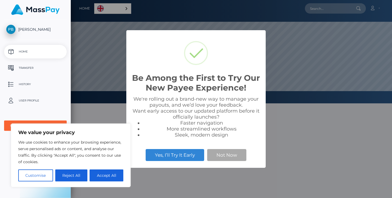
scroll to position [103, 321]
click at [214, 153] on button "Not Now" at bounding box center [226, 155] width 39 height 12
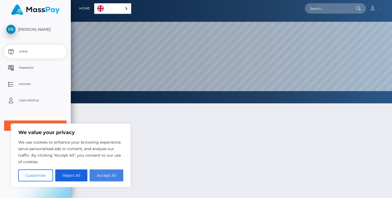
click at [100, 175] on button "Accept All" at bounding box center [107, 176] width 34 height 12
checkbox input "true"
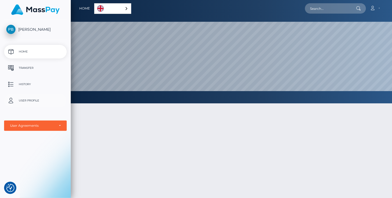
click at [46, 97] on p "User Profile" at bounding box center [35, 101] width 58 height 8
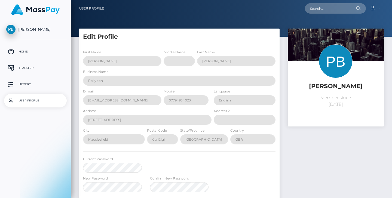
select select
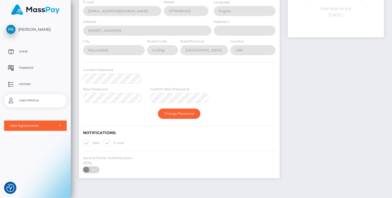
scroll to position [105, 0]
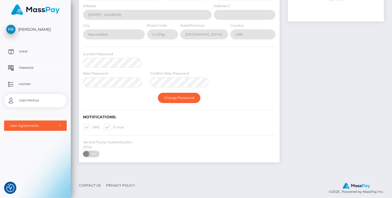
click at [52, 65] on p "Transfer" at bounding box center [35, 68] width 58 height 8
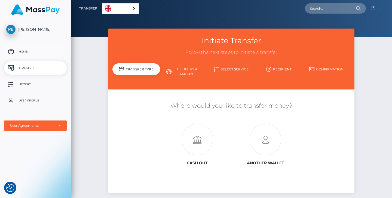
click at [52, 52] on p "Home" at bounding box center [35, 52] width 58 height 8
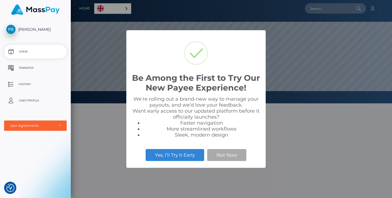
scroll to position [103, 321]
click at [219, 155] on button "Not Now" at bounding box center [226, 155] width 39 height 12
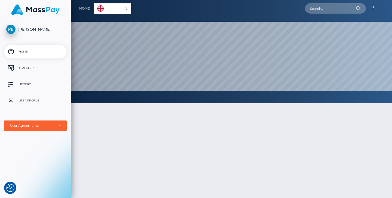
click at [38, 28] on span "[PERSON_NAME]" at bounding box center [35, 29] width 63 height 5
